Goal: Task Accomplishment & Management: Manage account settings

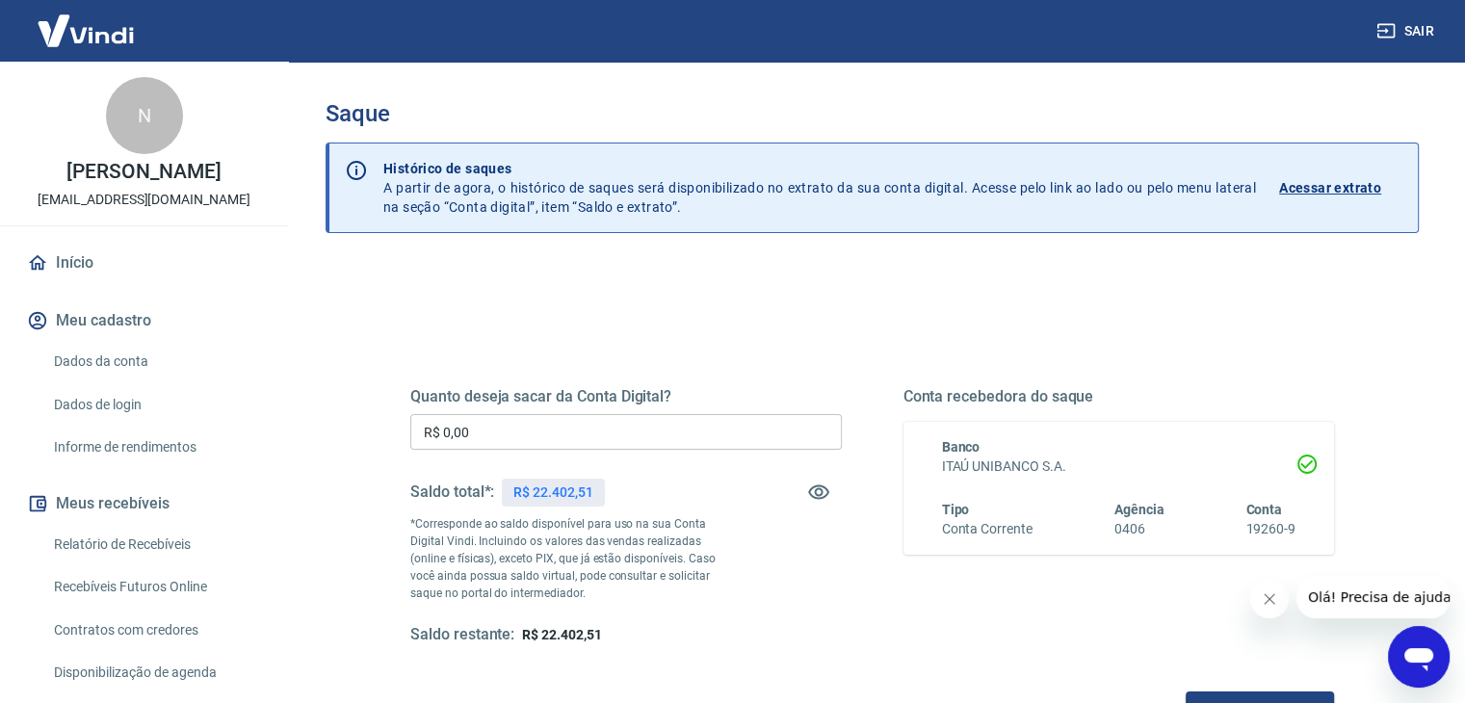
click at [566, 428] on input "R$ 0,00" at bounding box center [626, 432] width 432 height 36
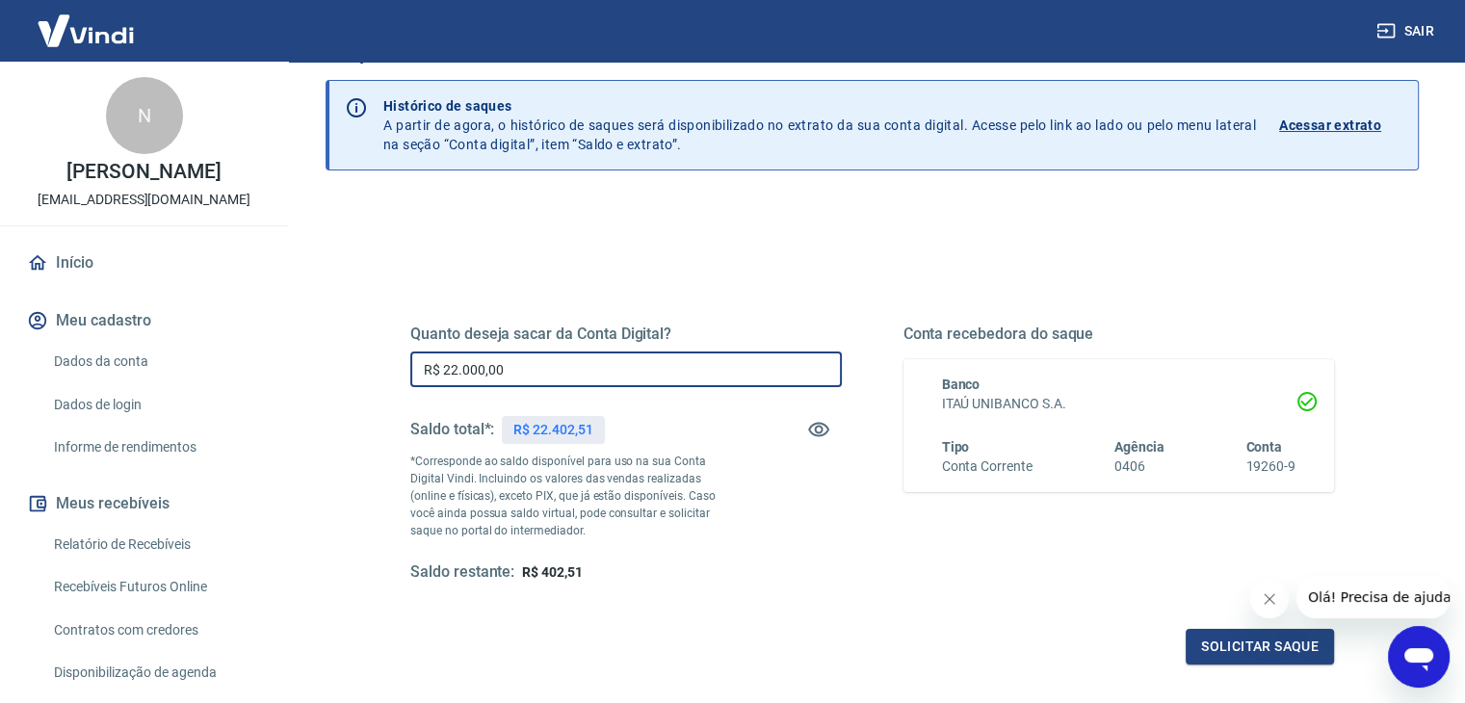
scroll to position [96, 0]
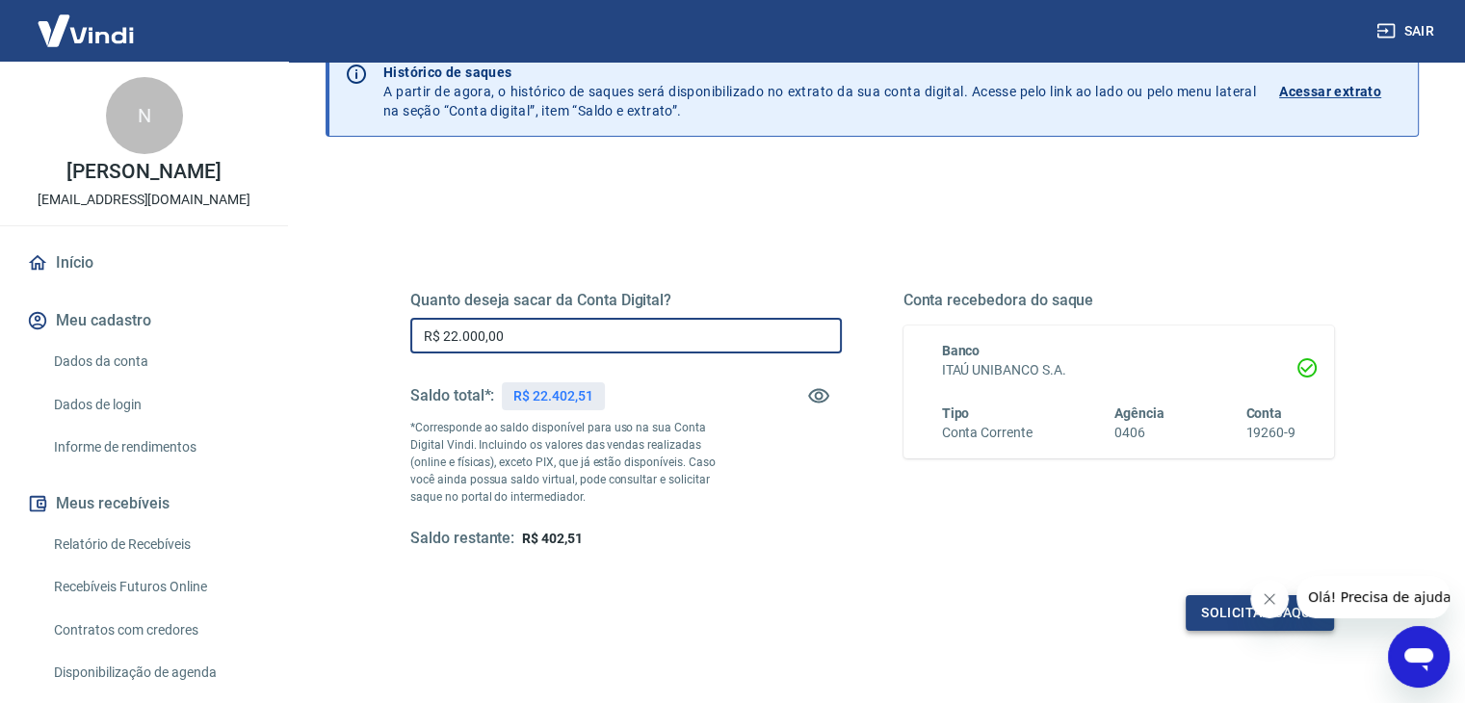
type input "R$ 22.000,00"
click at [1212, 621] on button "Solicitar saque" at bounding box center [1260, 613] width 148 height 36
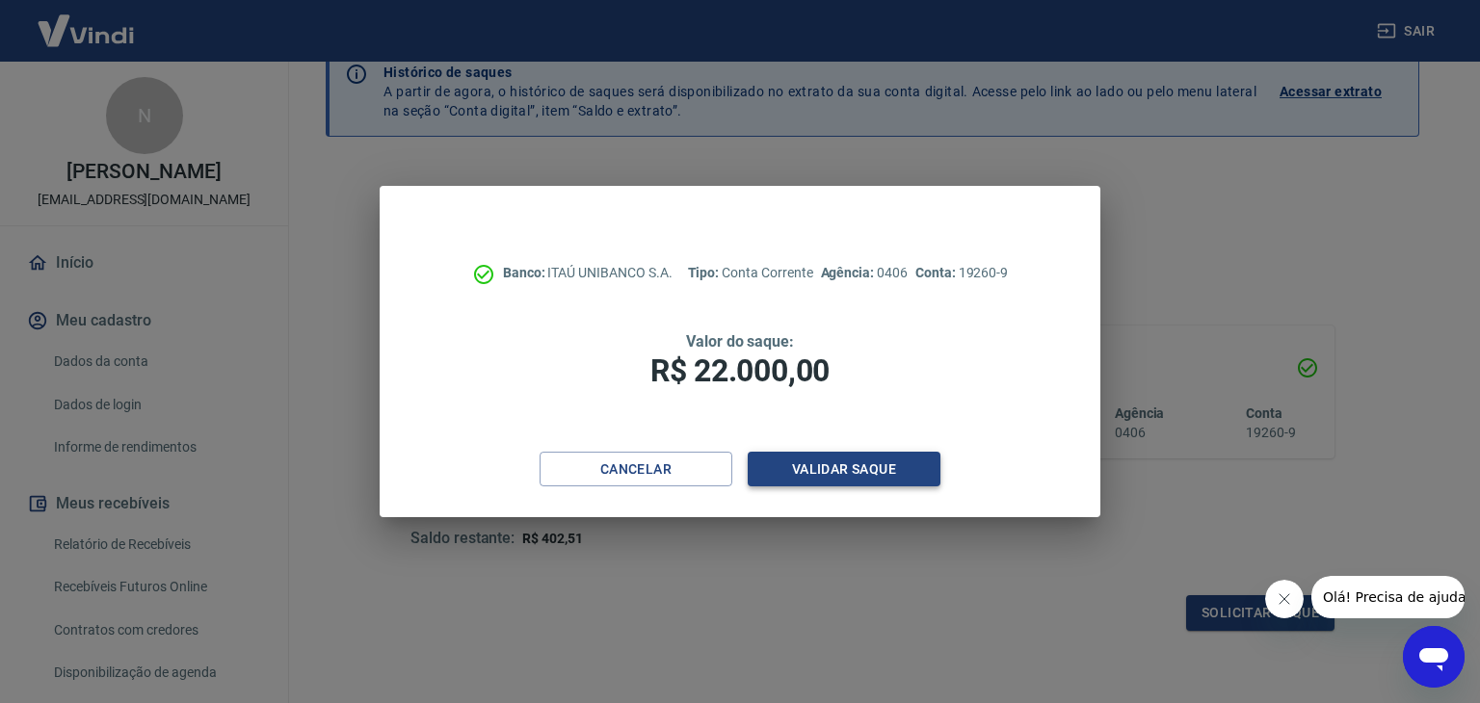
click at [846, 484] on button "Validar saque" at bounding box center [844, 470] width 193 height 36
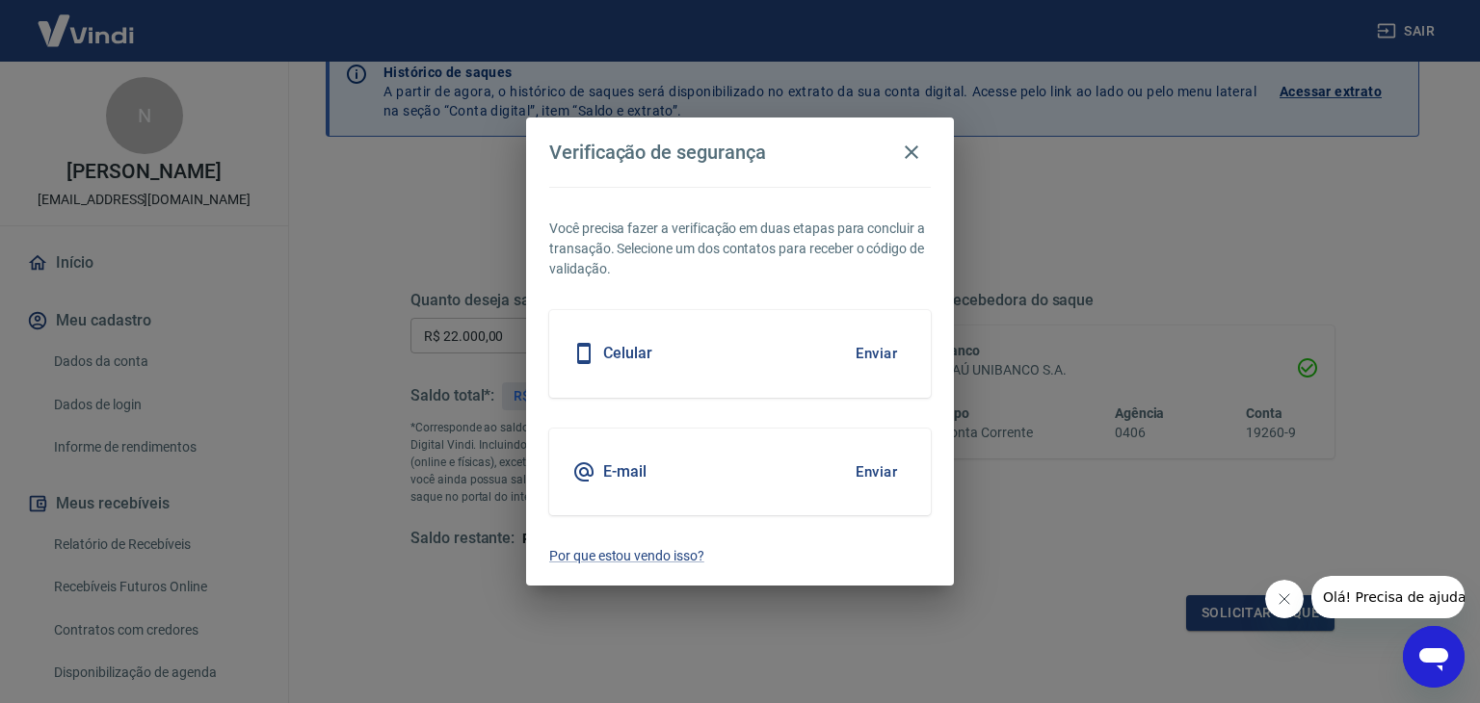
click at [887, 454] on button "Enviar" at bounding box center [876, 472] width 63 height 40
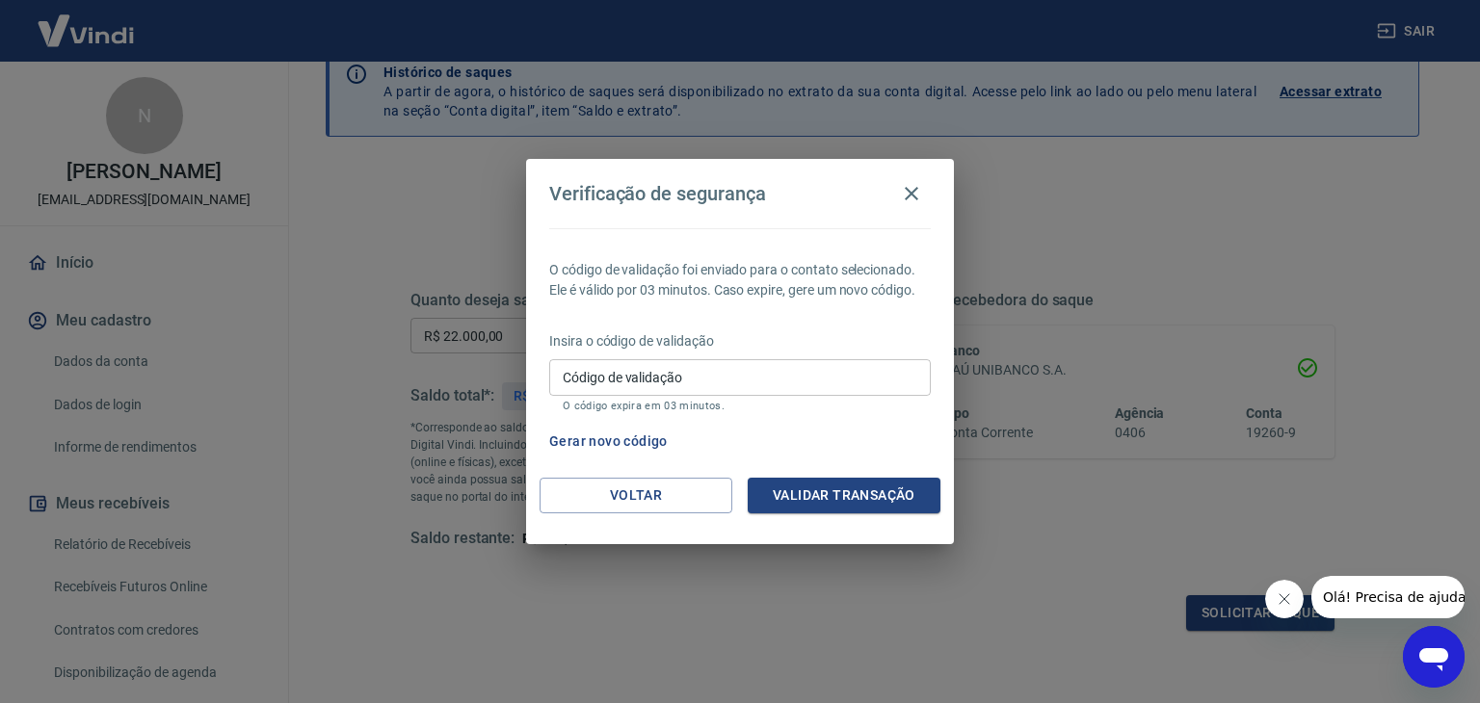
drag, startPoint x: 705, startPoint y: 375, endPoint x: 739, endPoint y: 390, distance: 37.1
click at [705, 375] on input "Código de validação" at bounding box center [740, 377] width 382 height 36
paste input "303556"
type input "303556"
click at [873, 493] on button "Validar transação" at bounding box center [844, 496] width 193 height 36
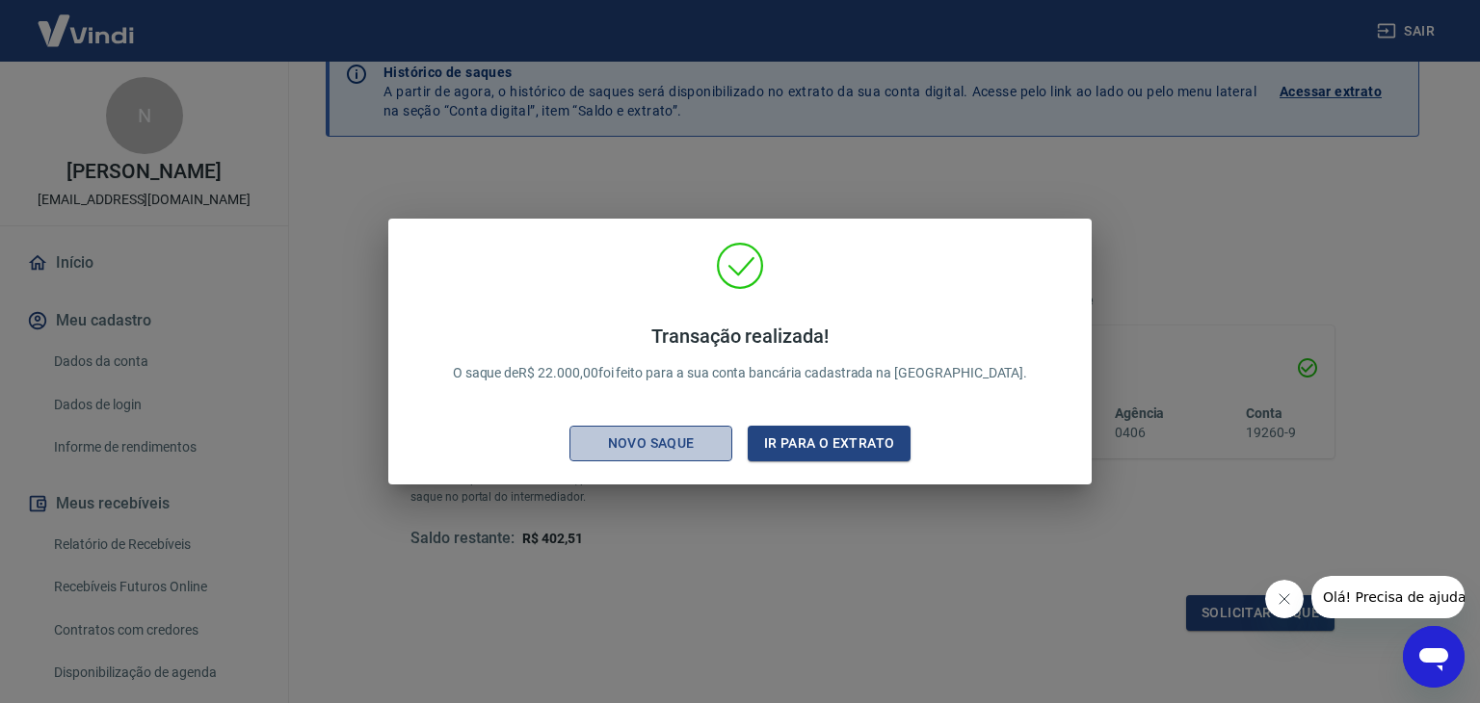
click at [675, 454] on div "Novo saque" at bounding box center [651, 444] width 133 height 24
